Goal: Transaction & Acquisition: Book appointment/travel/reservation

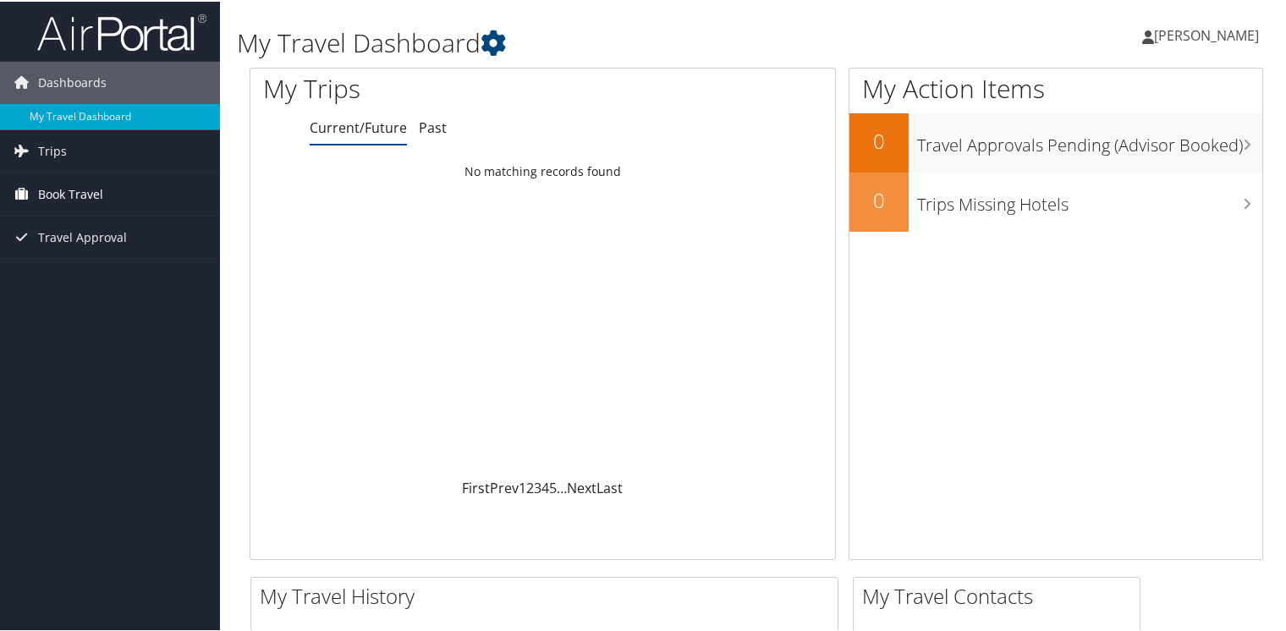
click at [64, 192] on span "Book Travel" at bounding box center [70, 193] width 65 height 42
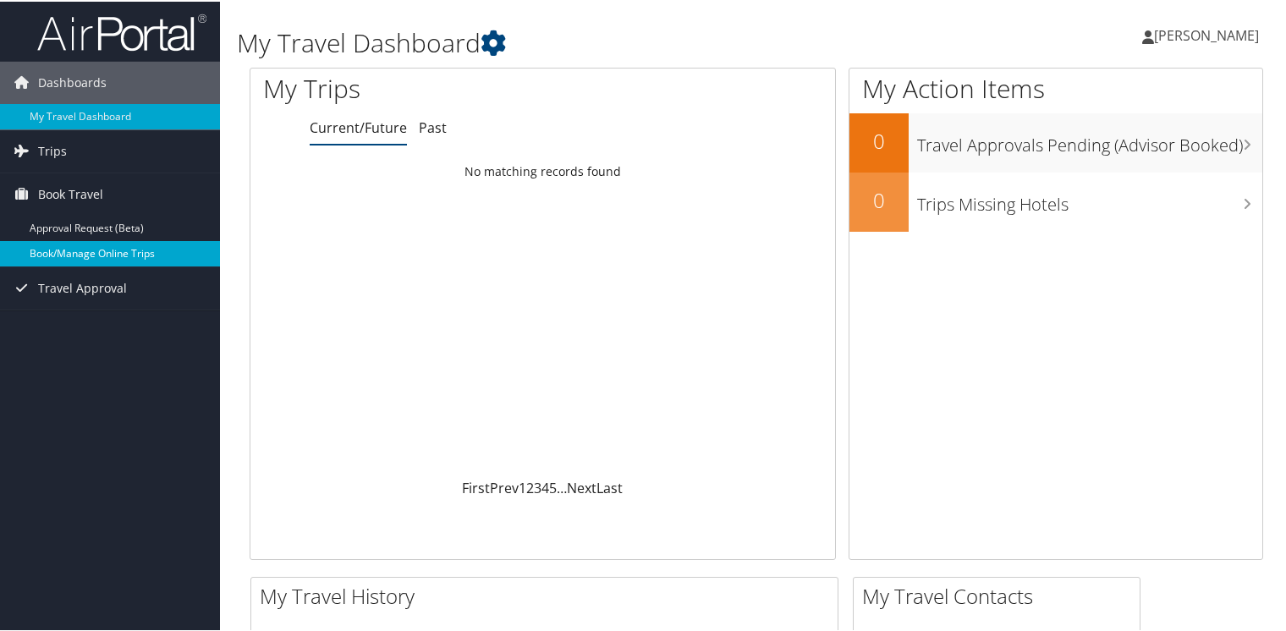
click at [81, 250] on link "Book/Manage Online Trips" at bounding box center [110, 251] width 220 height 25
